Goal: Information Seeking & Learning: Find specific fact

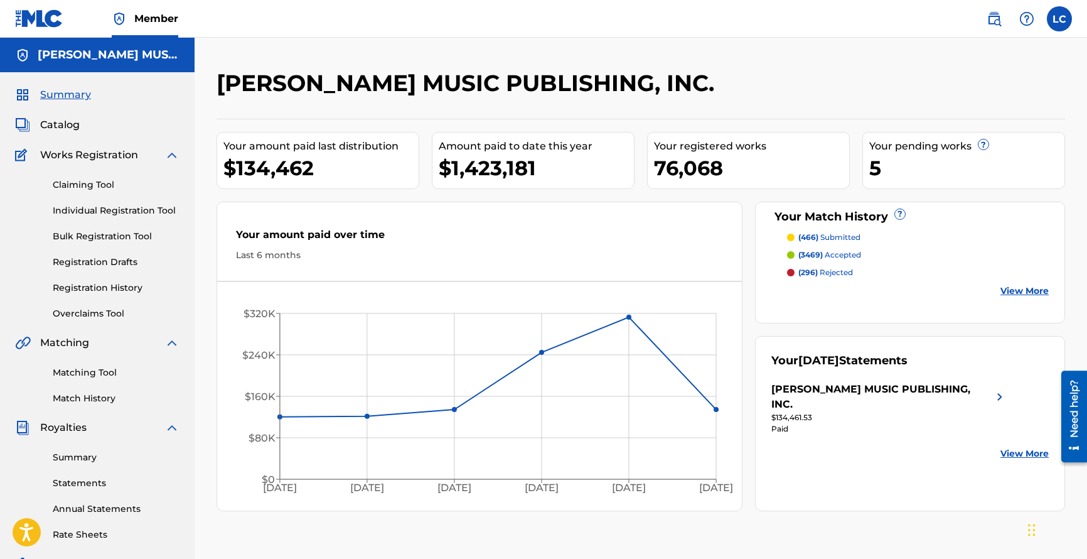
click at [1000, 27] on link at bounding box center [994, 18] width 25 height 25
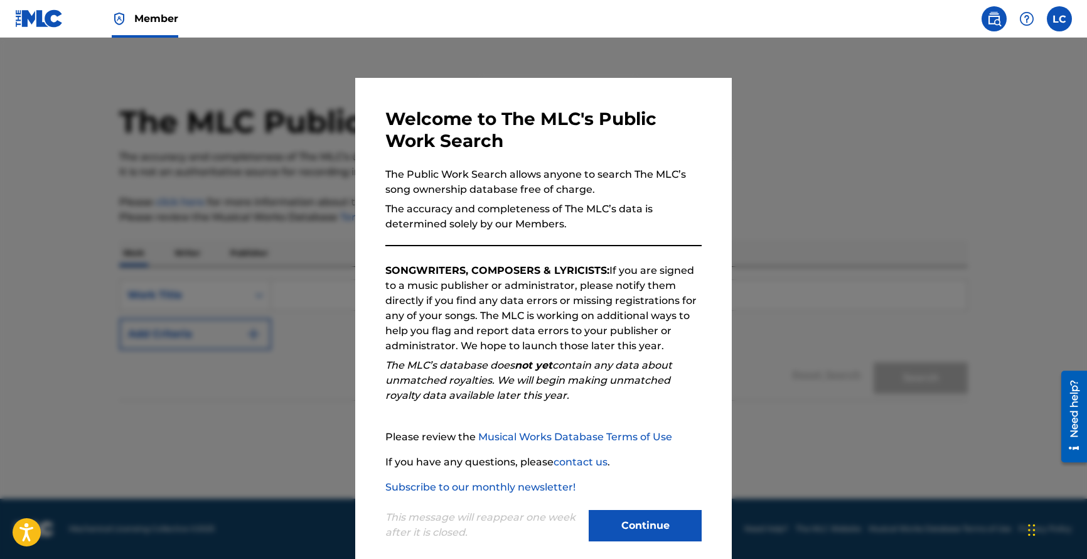
click at [649, 531] on button "Continue" at bounding box center [645, 525] width 113 height 31
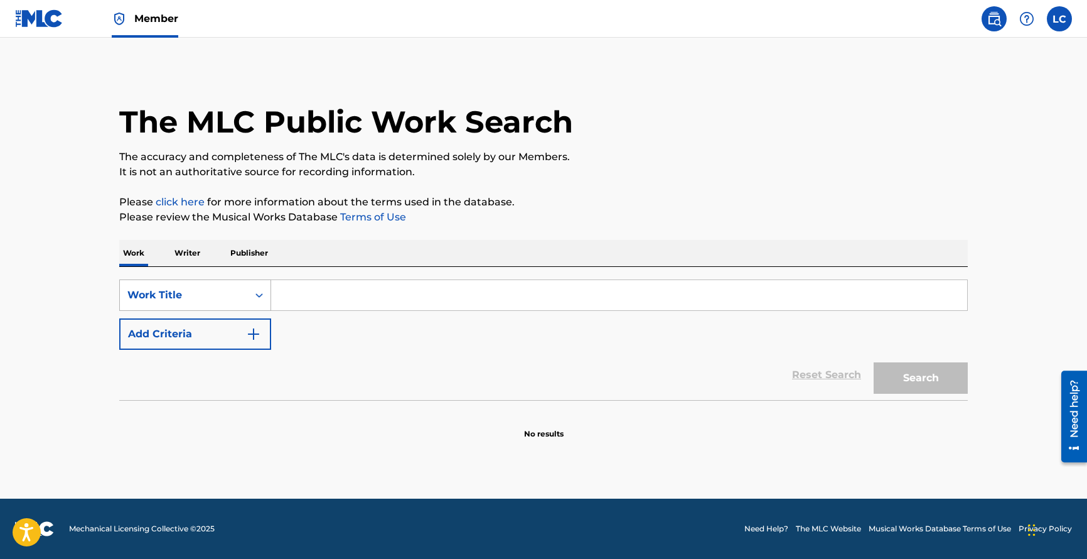
click at [232, 292] on div "Work Title" at bounding box center [183, 295] width 113 height 15
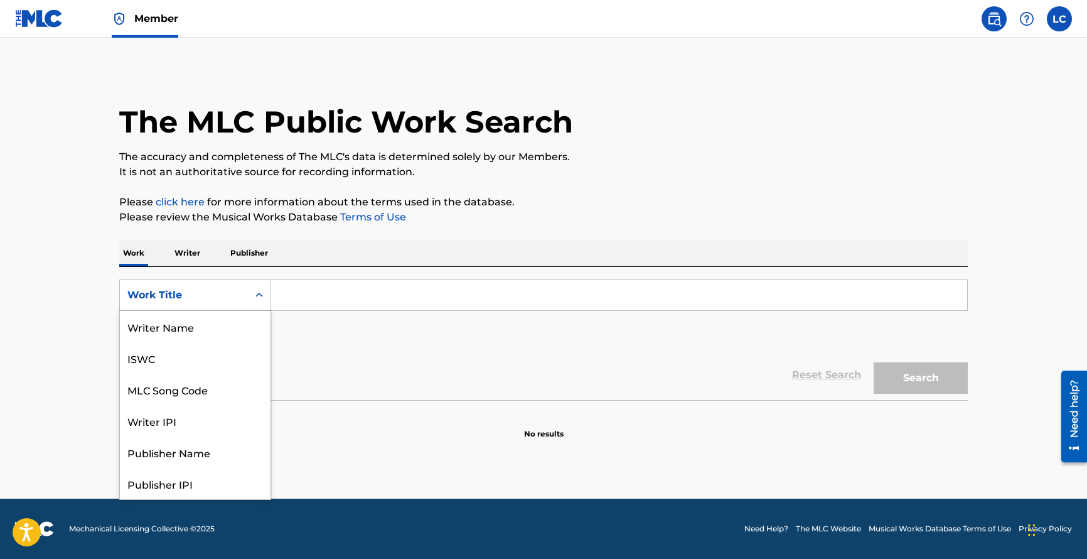
scroll to position [63, 0]
click at [232, 333] on div "MLC Song Code" at bounding box center [195, 326] width 151 height 31
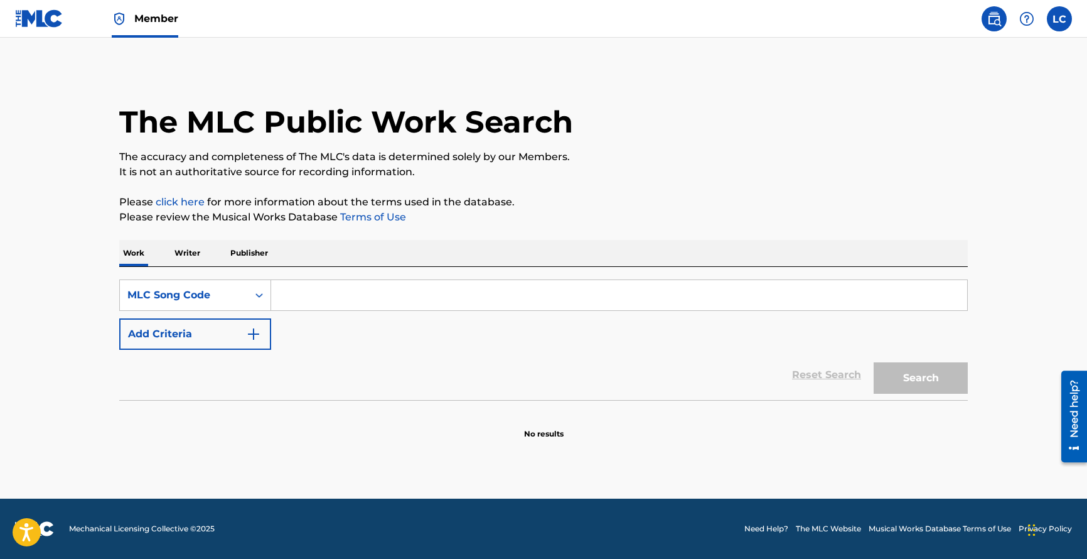
click at [303, 276] on div "SearchWithCriteriaa86a587a-cdd5-411c-aae1-b3c60933eb14 MLC Song Code Add Criter…" at bounding box center [543, 333] width 849 height 133
click at [313, 300] on input "Search Form" at bounding box center [619, 295] width 696 height 30
paste input "HB4EUY"
type input "HB4EUY"
click at [940, 388] on button "Search" at bounding box center [921, 377] width 94 height 31
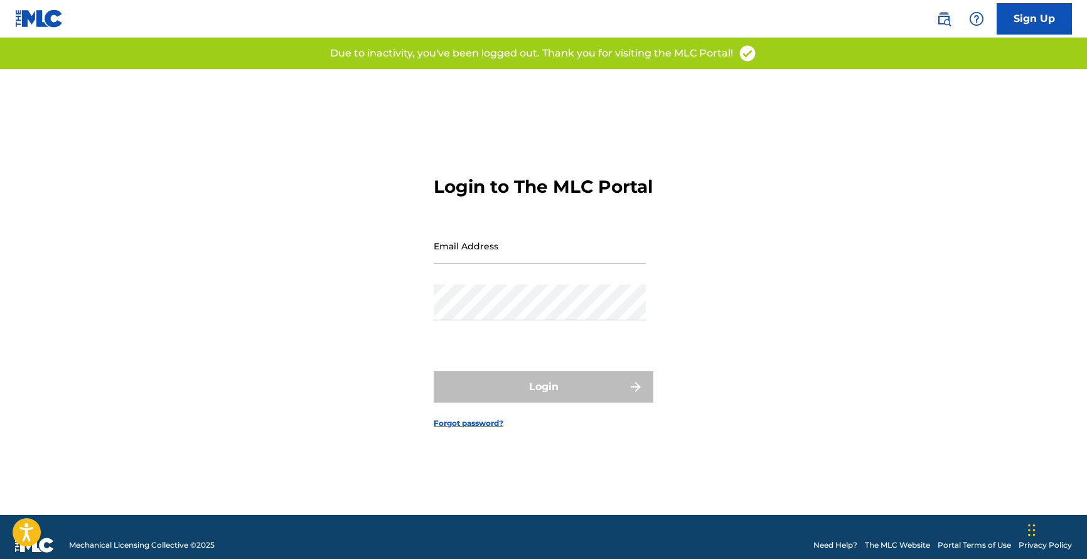
click at [604, 264] on input "Email Address" at bounding box center [540, 246] width 212 height 36
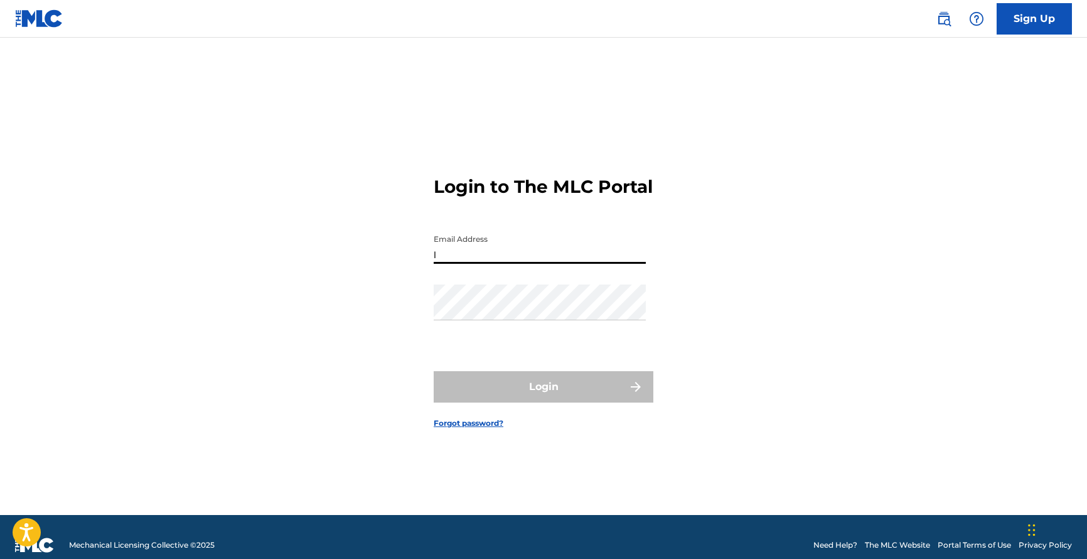
type input "[EMAIL_ADDRESS][DOMAIN_NAME]"
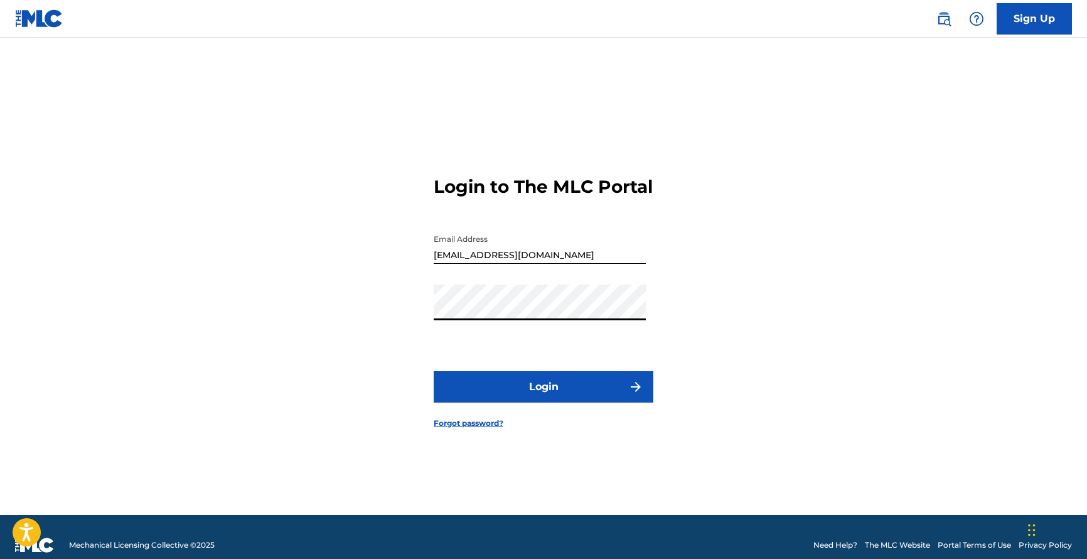
click at [534, 390] on button "Login" at bounding box center [544, 386] width 220 height 31
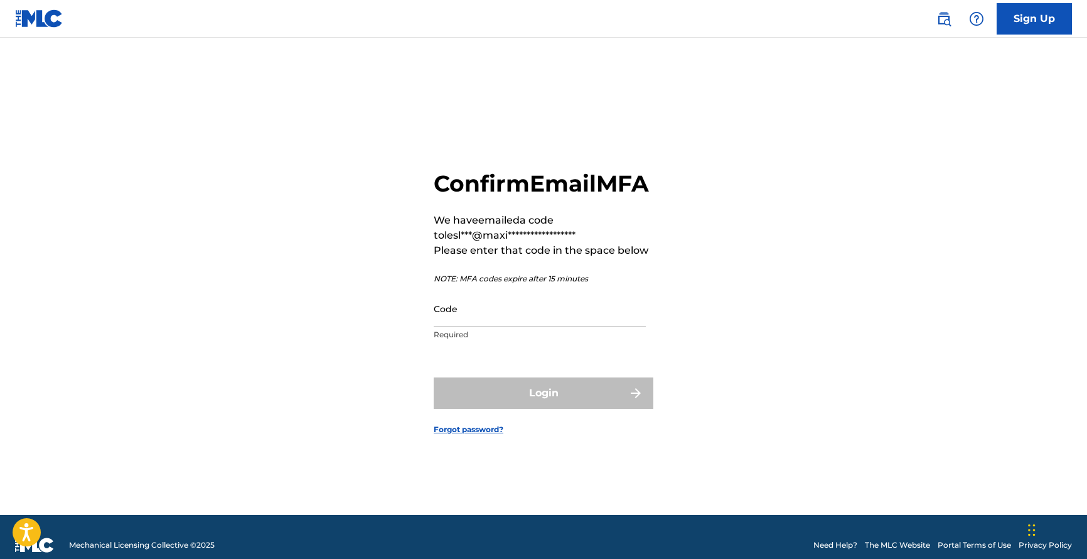
click at [473, 322] on input "Code" at bounding box center [540, 309] width 212 height 36
drag, startPoint x: 51, startPoint y: 20, endPoint x: 57, endPoint y: 19, distance: 6.3
click at [51, 20] on img at bounding box center [39, 18] width 48 height 18
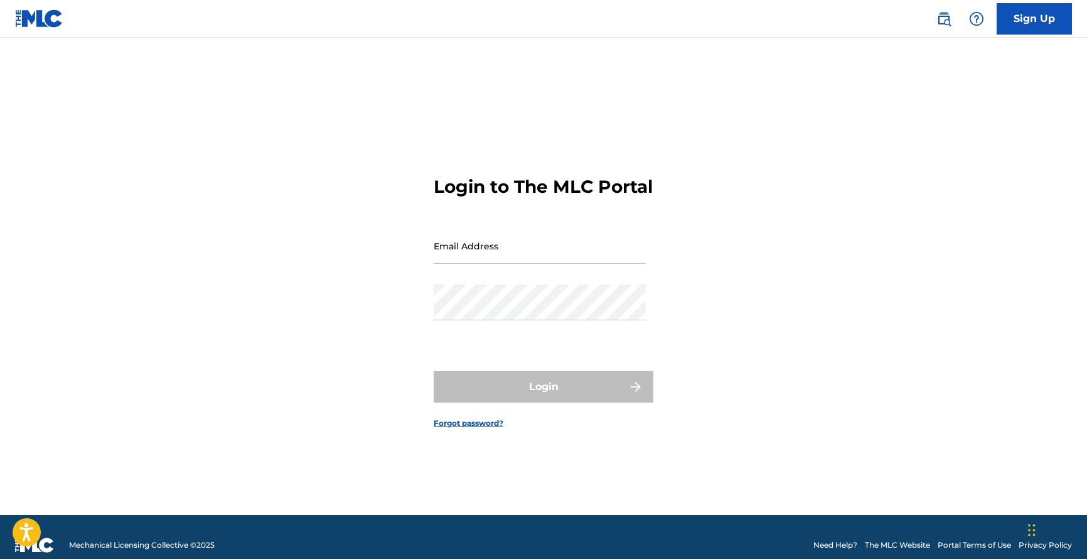
click at [485, 264] on input "Email Address" at bounding box center [540, 246] width 212 height 36
type input "[EMAIL_ADDRESS][DOMAIN_NAME]"
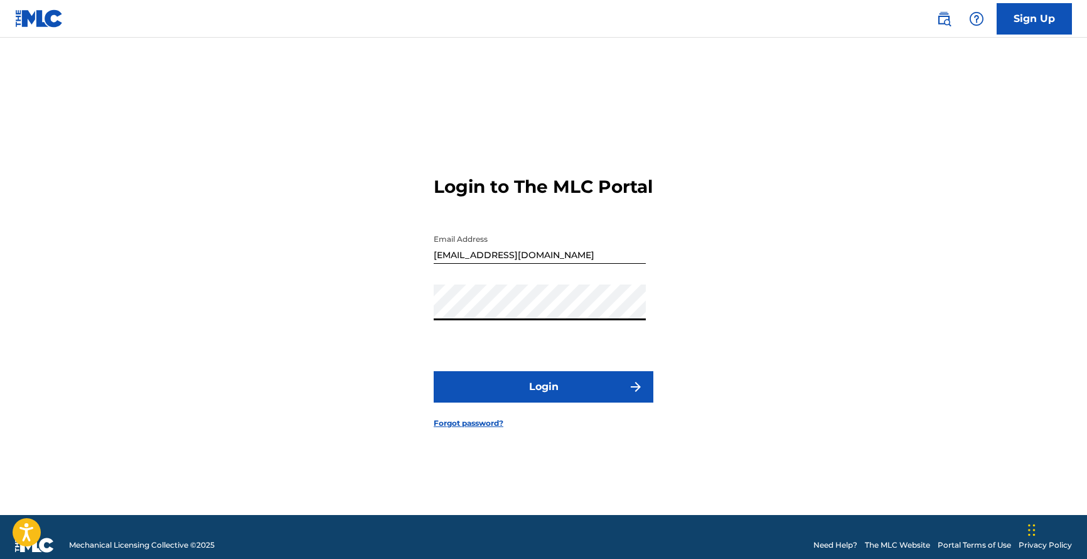
click at [519, 392] on button "Login" at bounding box center [544, 386] width 220 height 31
